Goal: Task Accomplishment & Management: Manage account settings

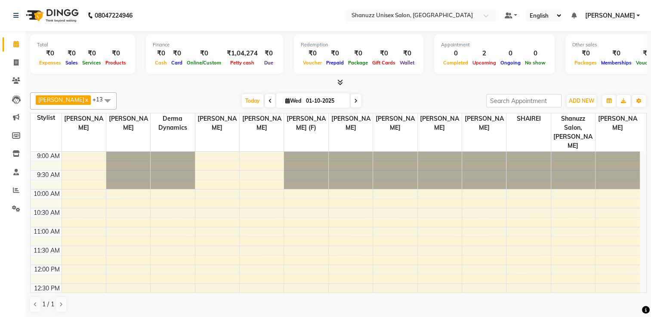
click at [629, 11] on span "[PERSON_NAME]" at bounding box center [609, 15] width 50 height 9
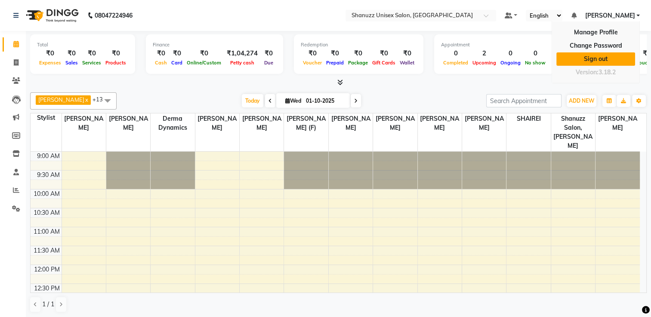
click at [590, 55] on link "Sign out" at bounding box center [595, 58] width 79 height 13
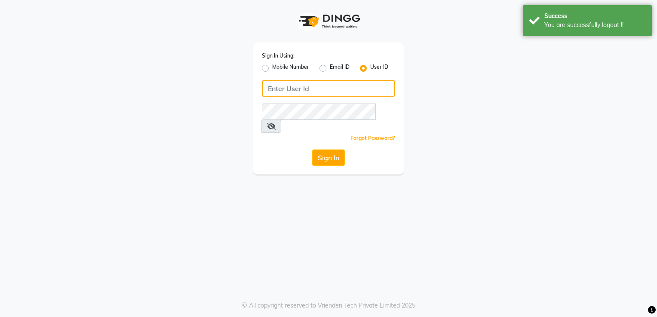
type input "shanuzz"
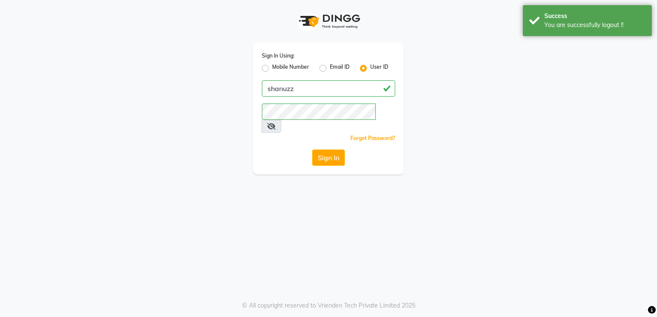
click at [272, 70] on label "Mobile Number" at bounding box center [290, 68] width 37 height 10
click at [272, 69] on input "Mobile Number" at bounding box center [275, 66] width 6 height 6
radio input "true"
radio input "false"
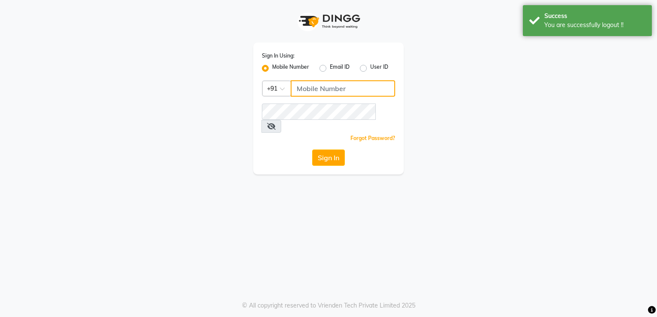
click at [379, 92] on input "Username" at bounding box center [343, 88] width 105 height 16
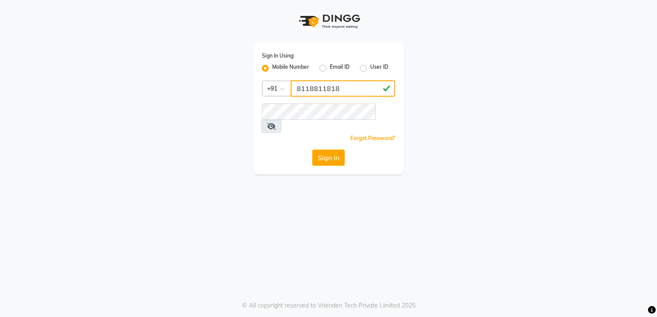
type input "8118811818"
click at [444, 84] on div "Sign In Using: Mobile Number Email ID User ID Country Code × [PHONE_NUMBER] Rem…" at bounding box center [328, 87] width 490 height 175
click at [323, 150] on button "Sign In" at bounding box center [328, 158] width 33 height 16
